Goal: Task Accomplishment & Management: Complete application form

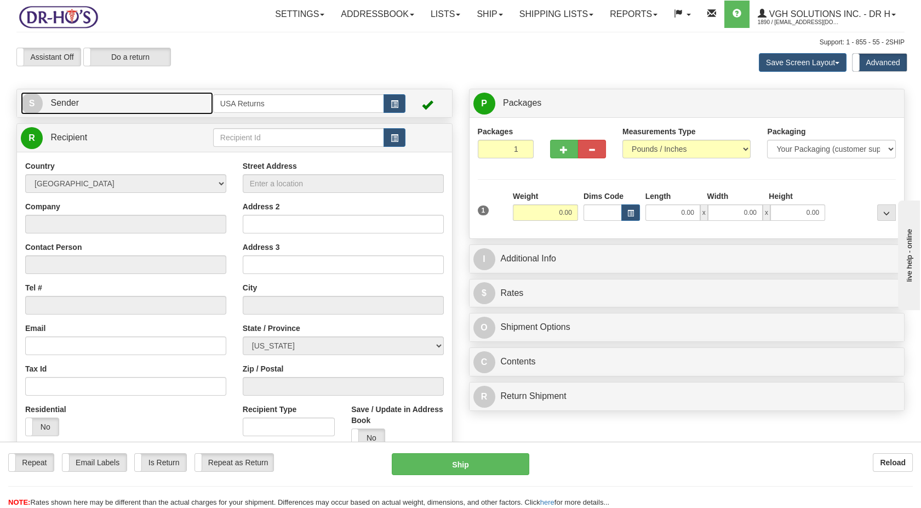
drag, startPoint x: 0, startPoint y: 0, endPoint x: 322, endPoint y: 111, distance: 340.2
click at [165, 106] on link "S Sender" at bounding box center [117, 103] width 192 height 22
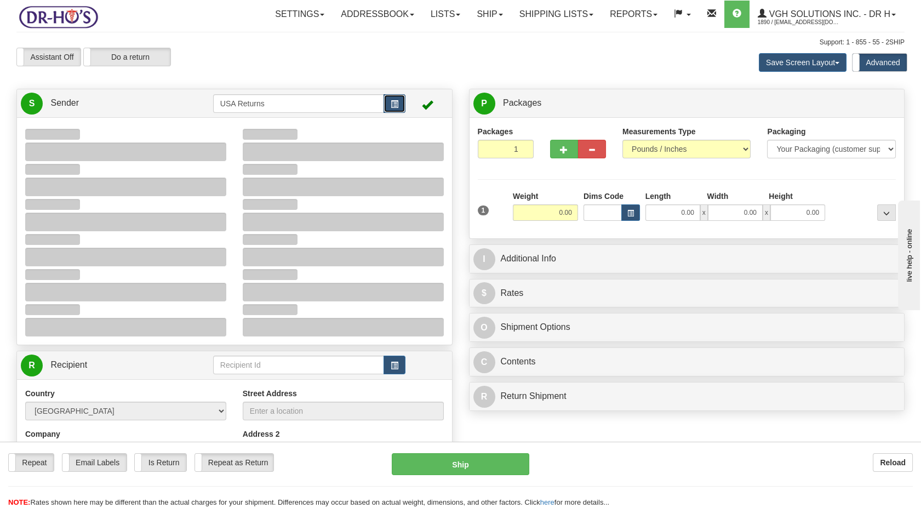
click at [384, 101] on button "button" at bounding box center [394, 103] width 22 height 19
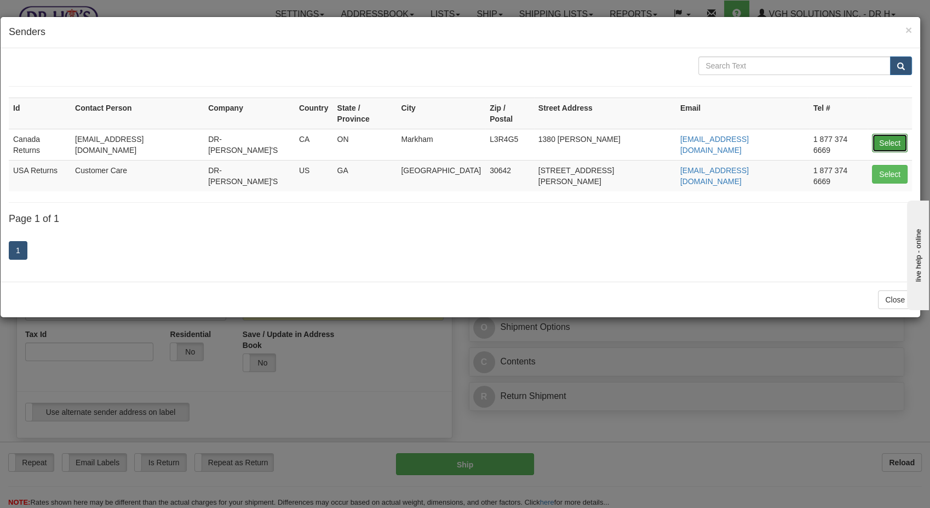
click at [884, 134] on button "Select" at bounding box center [890, 143] width 36 height 19
type input "Canada Returns"
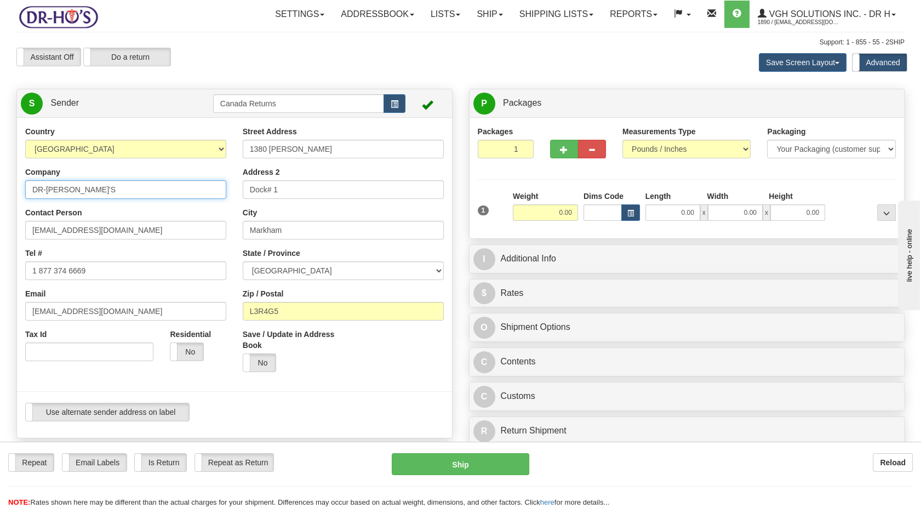
drag, startPoint x: 28, startPoint y: 192, endPoint x: 0, endPoint y: 194, distance: 28.6
click at [0, 194] on html "Training Course Close Toggle navigation Settings Shipping Preferences New Sende…" at bounding box center [460, 254] width 921 height 508
drag, startPoint x: 106, startPoint y: 226, endPoint x: 4, endPoint y: 256, distance: 106.4
click at [0, 250] on html "Training Course Close Toggle navigation Settings Shipping Preferences New Sende…" at bounding box center [460, 254] width 921 height 508
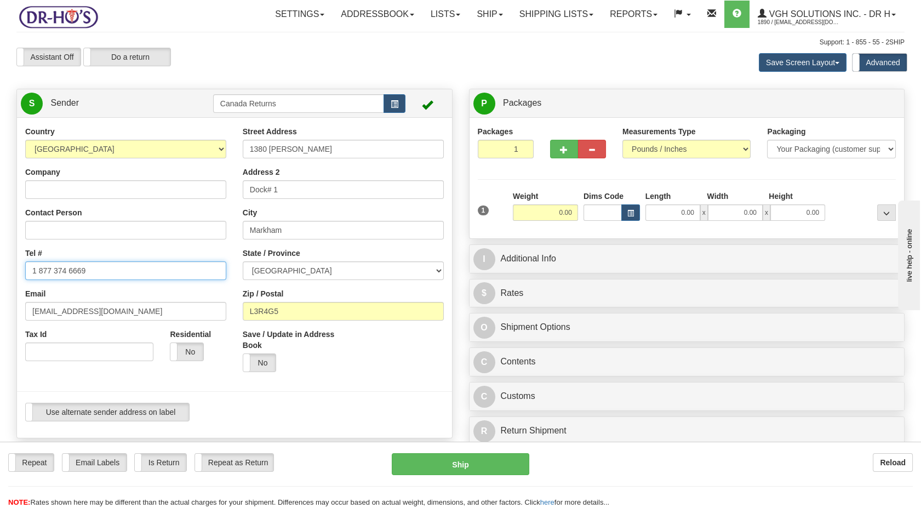
drag, startPoint x: 80, startPoint y: 274, endPoint x: 0, endPoint y: 283, distance: 80.5
click at [0, 281] on html "Training Course Close Toggle navigation Settings Shipping Preferences New Sende…" at bounding box center [460, 254] width 921 height 508
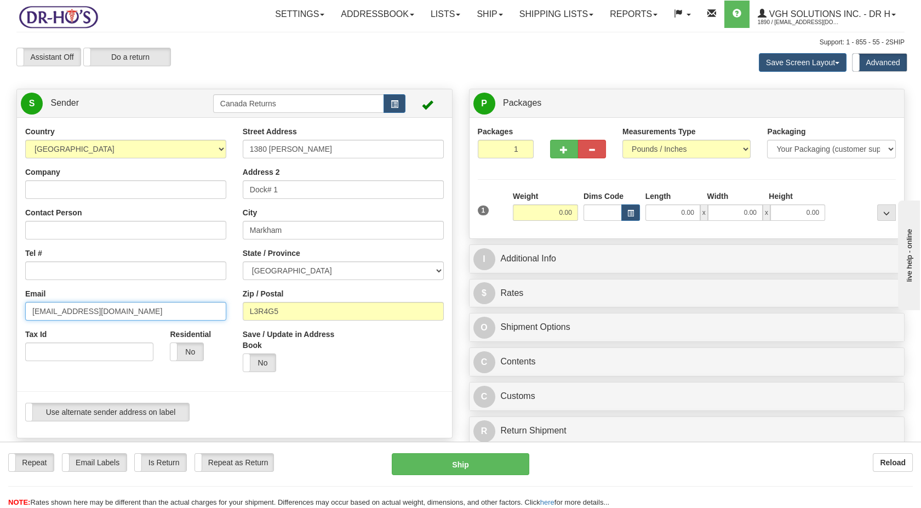
drag, startPoint x: 93, startPoint y: 311, endPoint x: 0, endPoint y: 319, distance: 93.0
click at [0, 320] on html "Training Course Close Toggle navigation Settings Shipping Preferences New Sende…" at bounding box center [460, 254] width 921 height 508
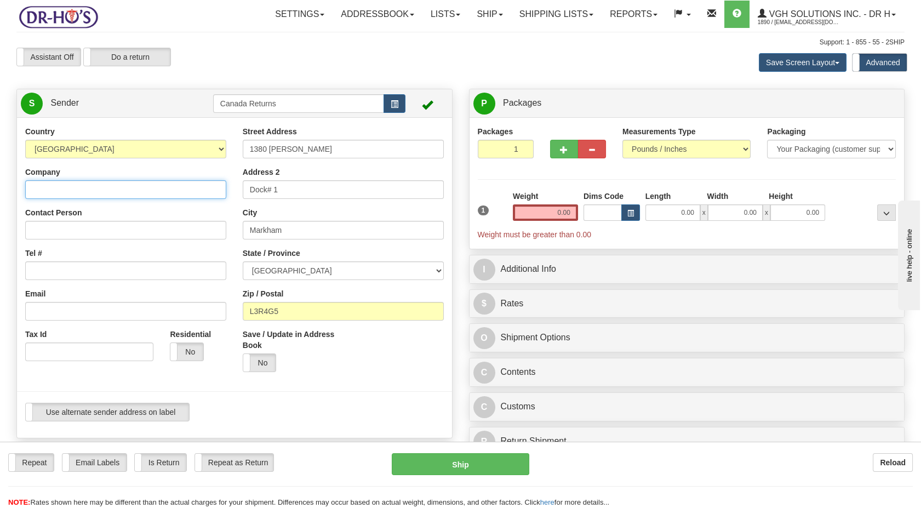
click at [106, 186] on input "Company" at bounding box center [125, 189] width 201 height 19
paste input "[PERSON_NAME]"
type input "[PERSON_NAME]"
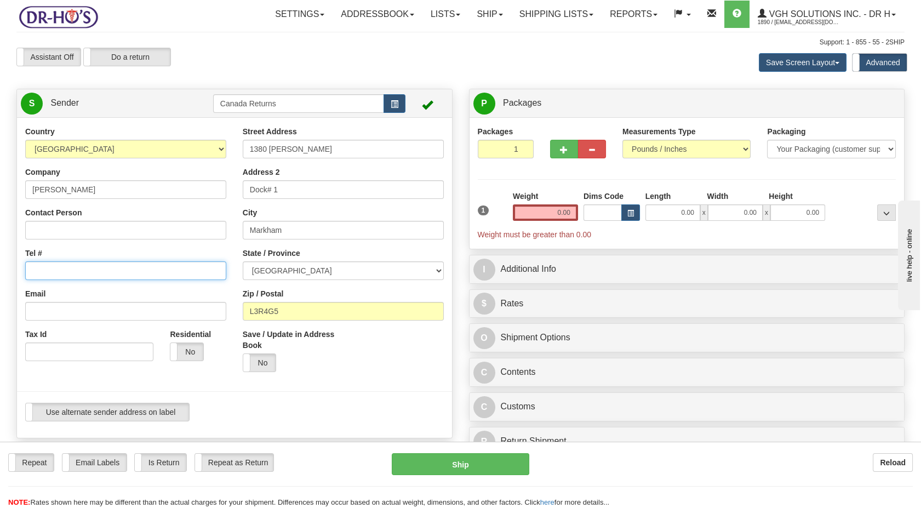
click at [84, 267] on input "Tel #" at bounding box center [125, 270] width 201 height 19
paste input "5193873544"
type input "5193873544"
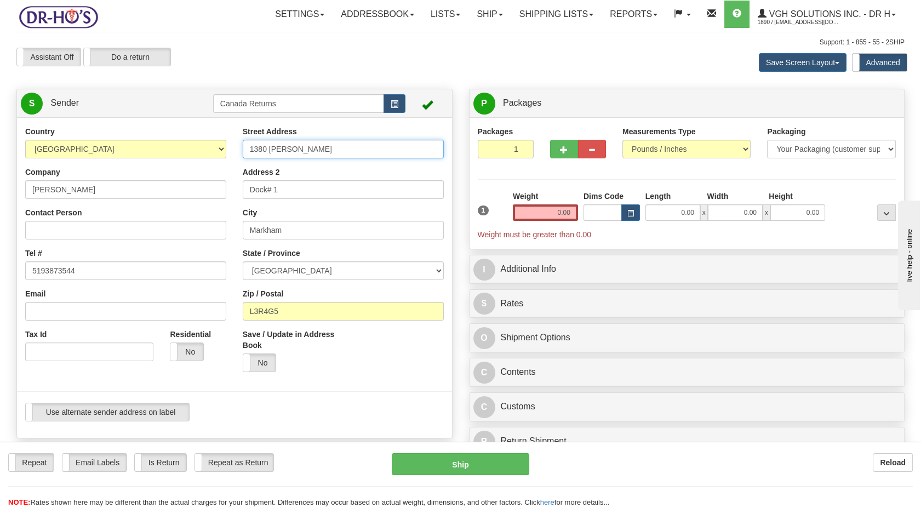
drag, startPoint x: 277, startPoint y: 150, endPoint x: 186, endPoint y: 168, distance: 92.7
click at [186, 168] on div "Country [GEOGRAPHIC_DATA] [GEOGRAPHIC_DATA] [GEOGRAPHIC_DATA] [GEOGRAPHIC_DATA]…" at bounding box center [234, 277] width 435 height 303
paste input "[STREET_ADDRESS][PERSON_NAME]"
type input "[STREET_ADDRESS][PERSON_NAME]"
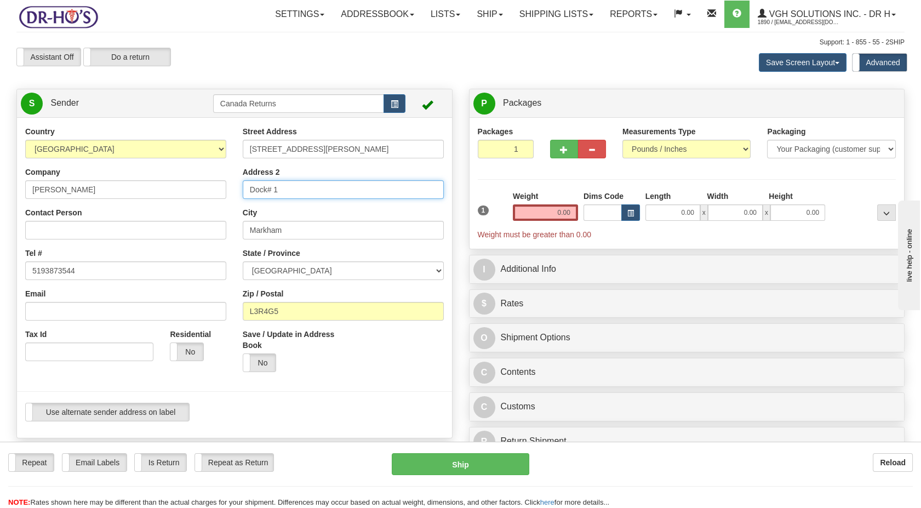
click at [198, 198] on div "Country [GEOGRAPHIC_DATA] [GEOGRAPHIC_DATA] [GEOGRAPHIC_DATA] [GEOGRAPHIC_DATA]…" at bounding box center [234, 277] width 435 height 303
drag, startPoint x: 288, startPoint y: 231, endPoint x: 202, endPoint y: 238, distance: 86.8
click at [202, 236] on div "Country [GEOGRAPHIC_DATA] [GEOGRAPHIC_DATA] [GEOGRAPHIC_DATA] [GEOGRAPHIC_DATA]…" at bounding box center [234, 277] width 435 height 303
paste input "Wiarton"
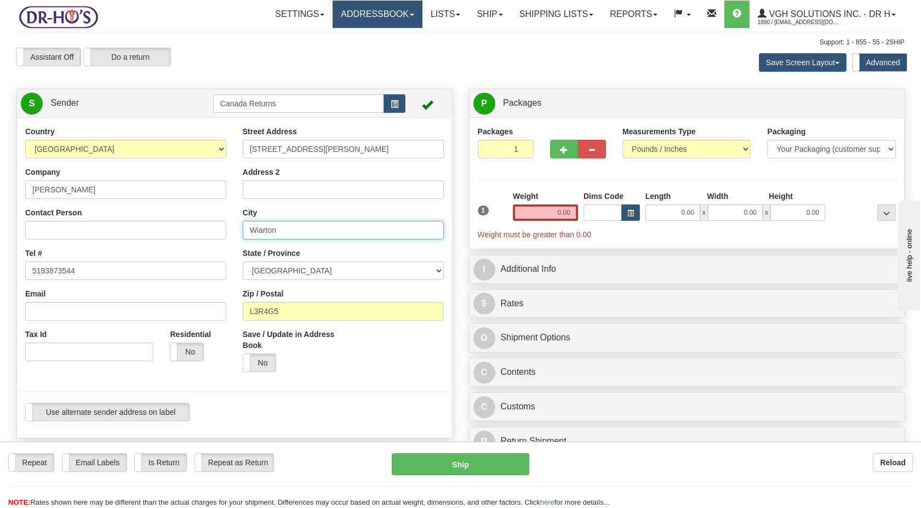
type input "Wiarton"
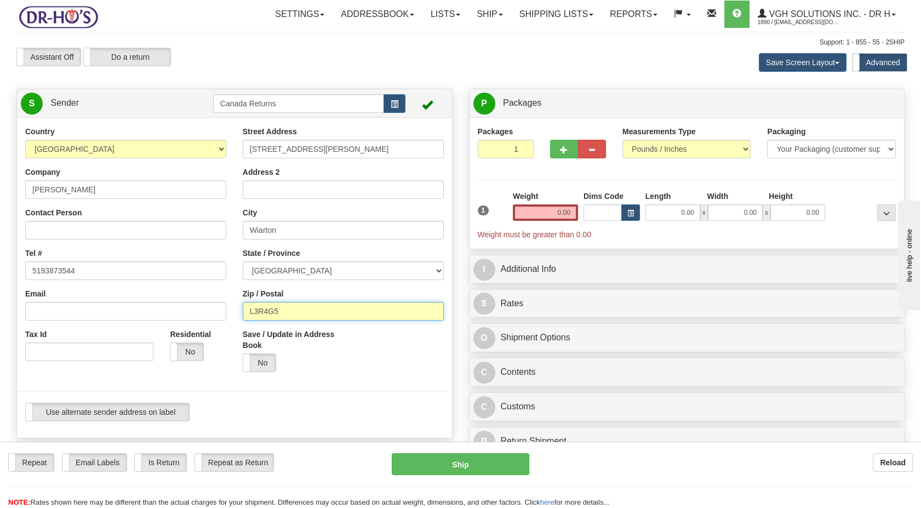
drag, startPoint x: 259, startPoint y: 314, endPoint x: 225, endPoint y: 317, distance: 34.7
click at [225, 317] on div "Country [GEOGRAPHIC_DATA] [GEOGRAPHIC_DATA] [GEOGRAPHIC_DATA] [GEOGRAPHIC_DATA]…" at bounding box center [234, 277] width 435 height 303
paste input "N0H2T0"
type input "N0H2T0"
click at [325, 372] on div "Save / Update in Address Book Yes No" at bounding box center [288, 354] width 108 height 51
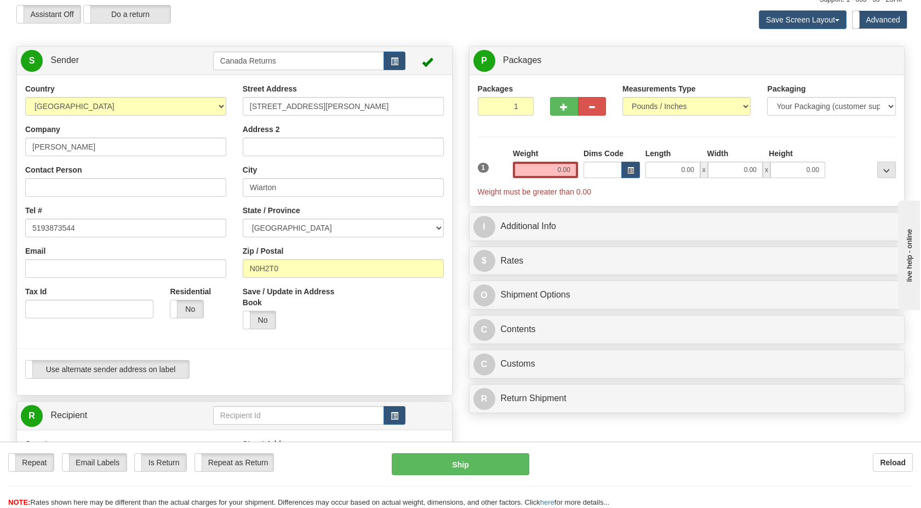
scroll to position [182, 0]
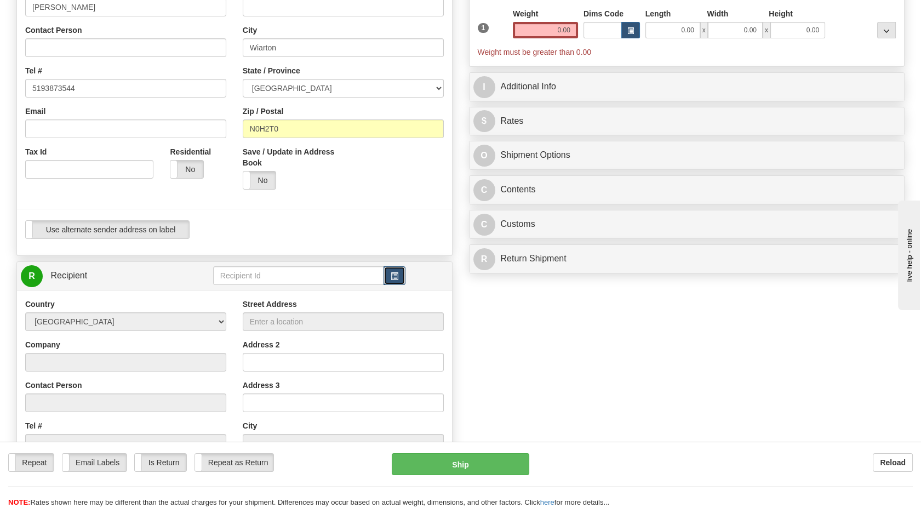
click at [394, 274] on span "button" at bounding box center [395, 276] width 8 height 7
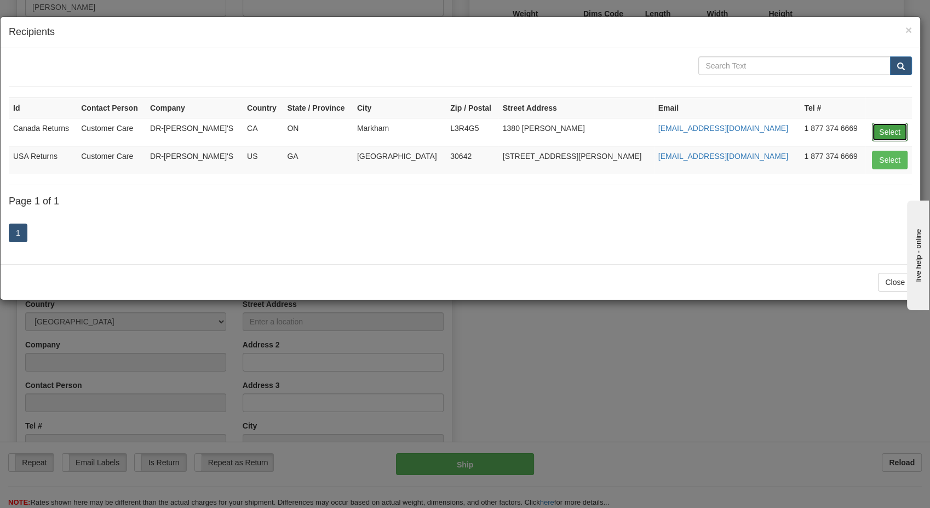
drag, startPoint x: 881, startPoint y: 130, endPoint x: 630, endPoint y: 204, distance: 261.5
click at [878, 130] on button "Select" at bounding box center [890, 132] width 36 height 19
type input "Canada Returns"
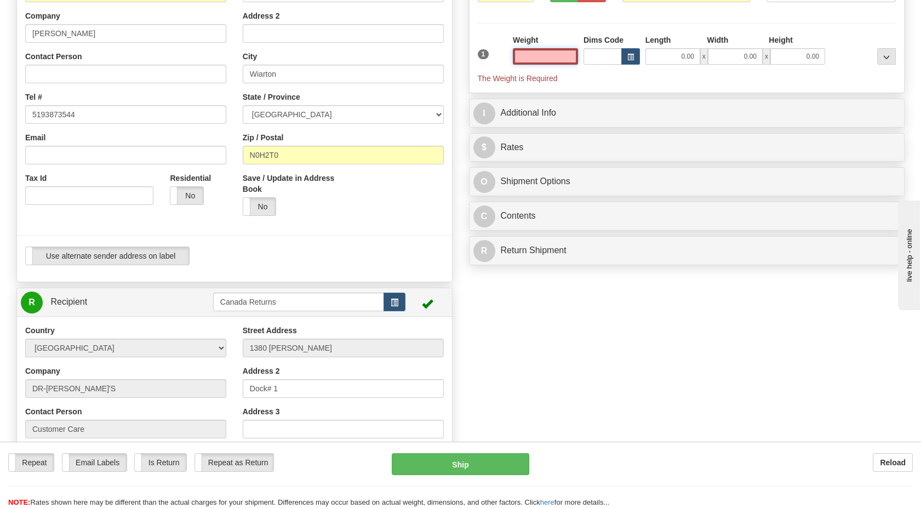
scroll to position [61, 0]
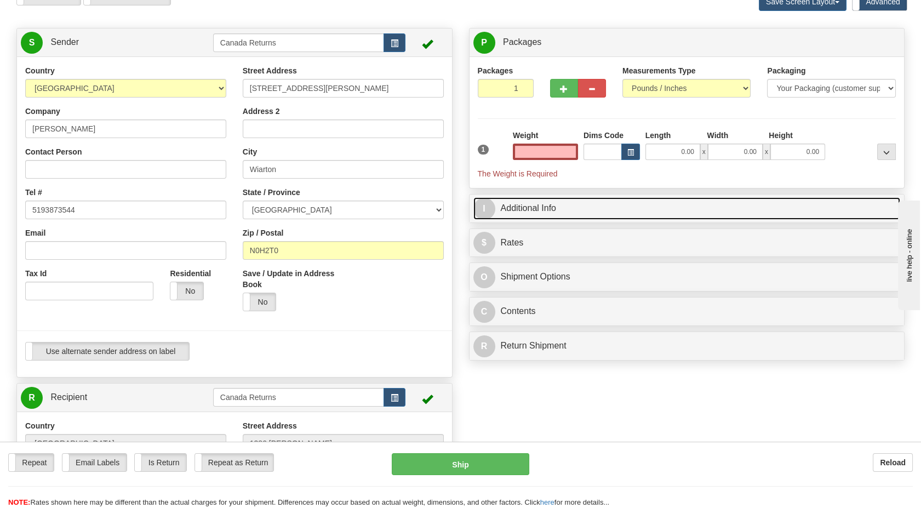
type input "0.00"
click at [526, 204] on link "I Additional Info" at bounding box center [686, 208] width 427 height 22
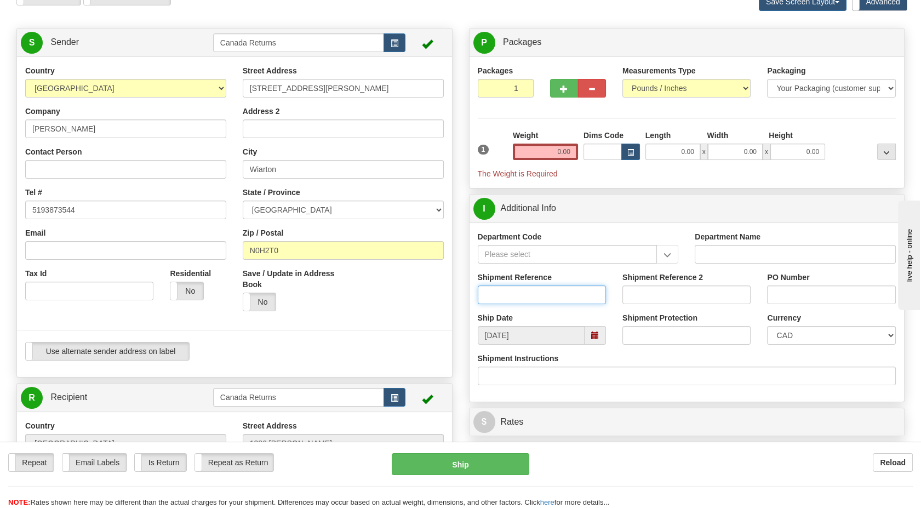
click at [514, 291] on input "Shipment Reference" at bounding box center [542, 294] width 128 height 19
paste input "1165307"
type input "1165307"
click at [412, 322] on div at bounding box center [234, 330] width 451 height 22
click at [593, 338] on span at bounding box center [595, 335] width 8 height 8
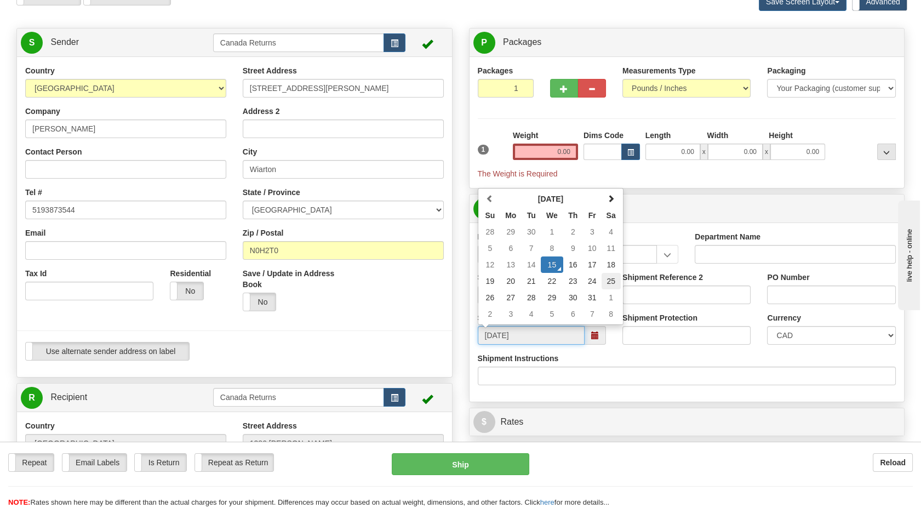
click at [611, 278] on td "25" at bounding box center [610, 281] width 19 height 16
type input "[DATE]"
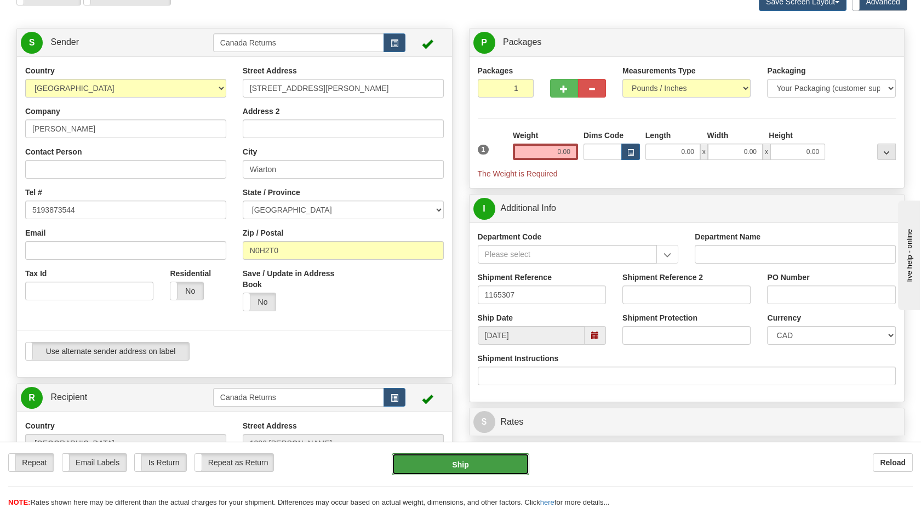
click at [470, 467] on button "Ship" at bounding box center [460, 464] width 137 height 22
click at [539, 153] on input "0.00" at bounding box center [545, 152] width 65 height 16
type input "1.00"
click at [513, 142] on div "Weight 1.00" at bounding box center [545, 145] width 65 height 30
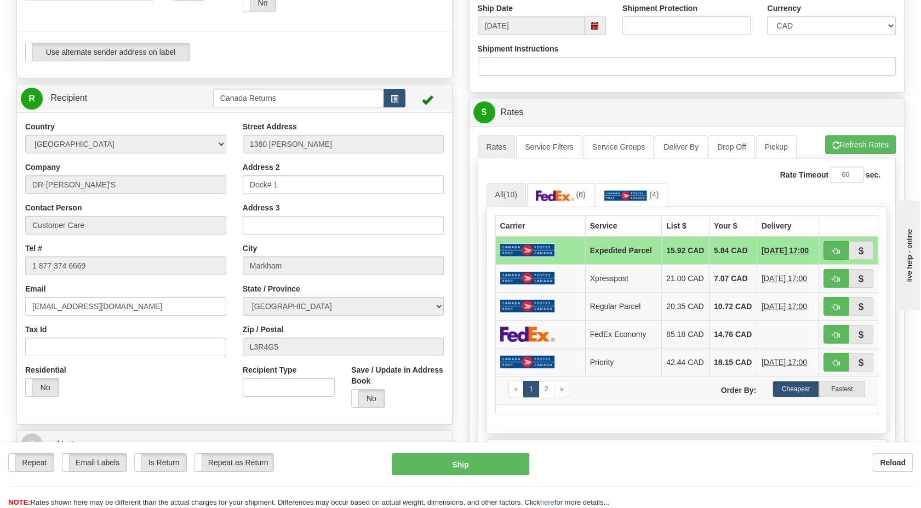
scroll to position [365, 0]
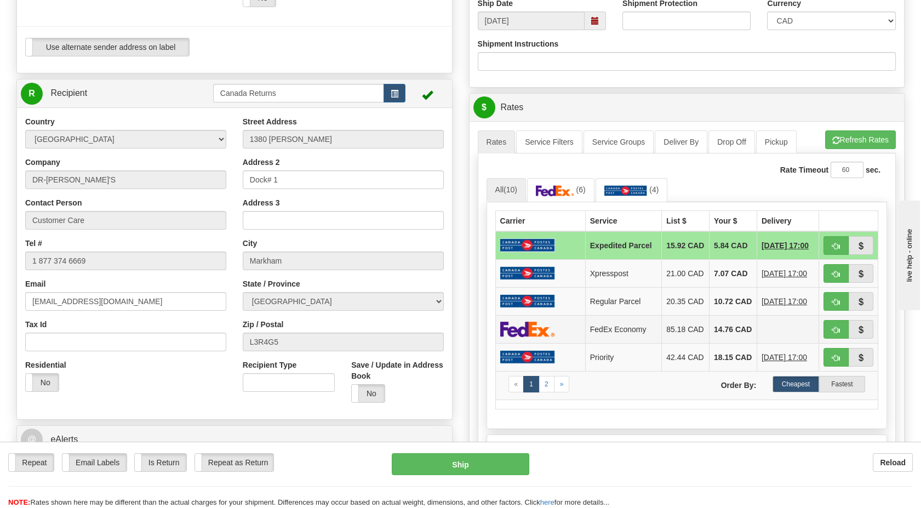
click at [521, 337] on img at bounding box center [527, 329] width 55 height 16
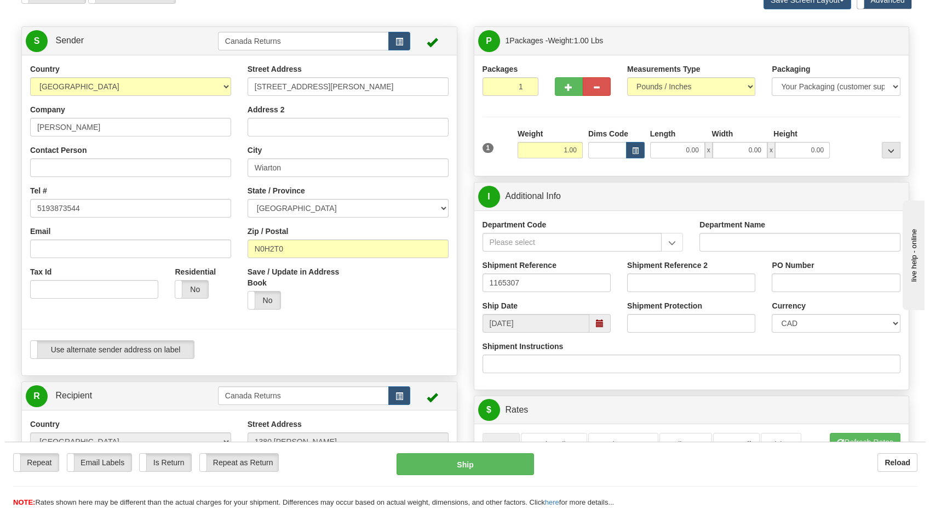
scroll to position [426, 0]
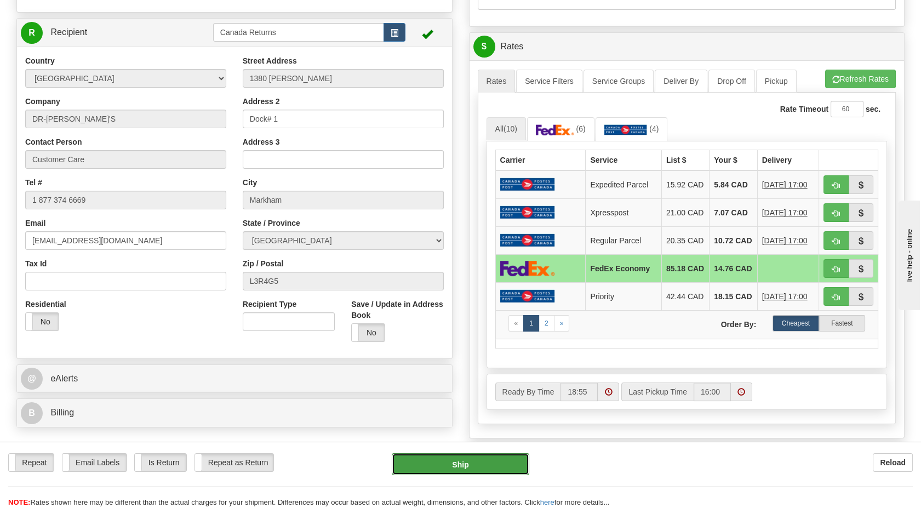
click at [479, 456] on button "Ship" at bounding box center [460, 464] width 137 height 22
type input "20"
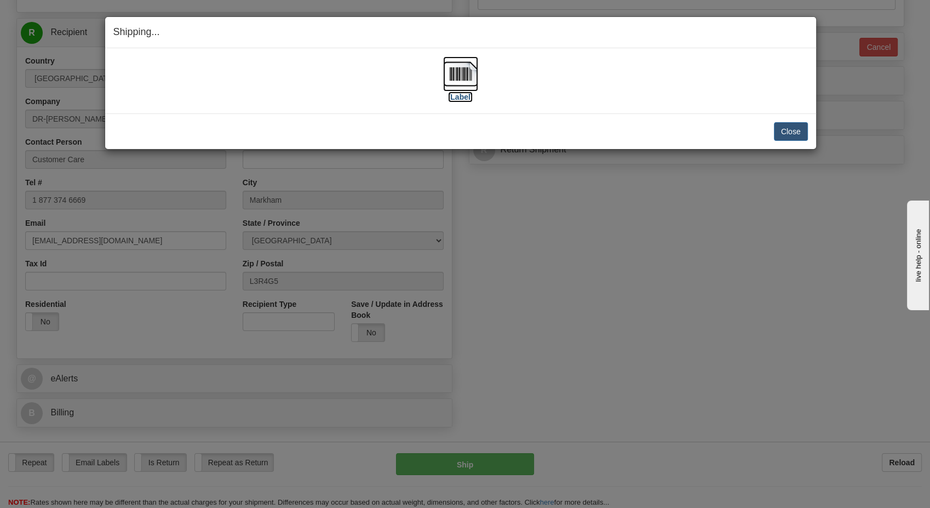
click at [455, 75] on img at bounding box center [460, 73] width 35 height 35
